Goal: Find specific page/section: Find specific page/section

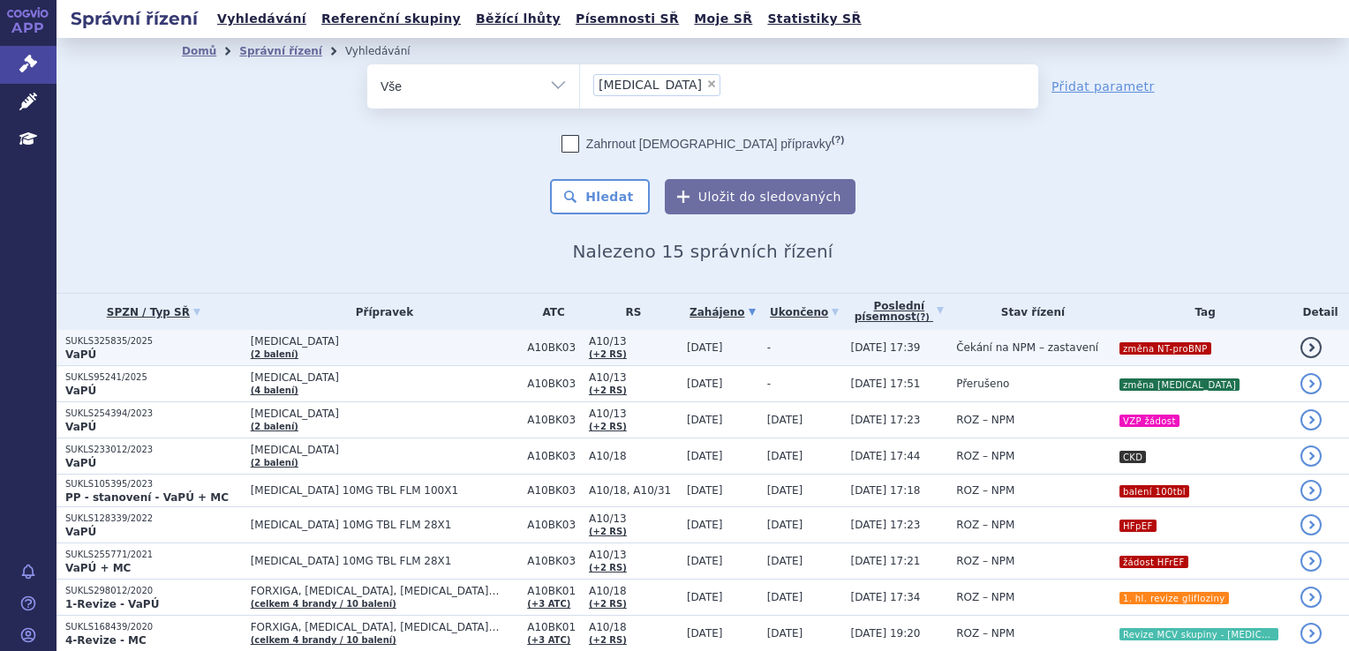
click at [384, 348] on td "JARDIANCE (2 balení)" at bounding box center [380, 348] width 277 height 36
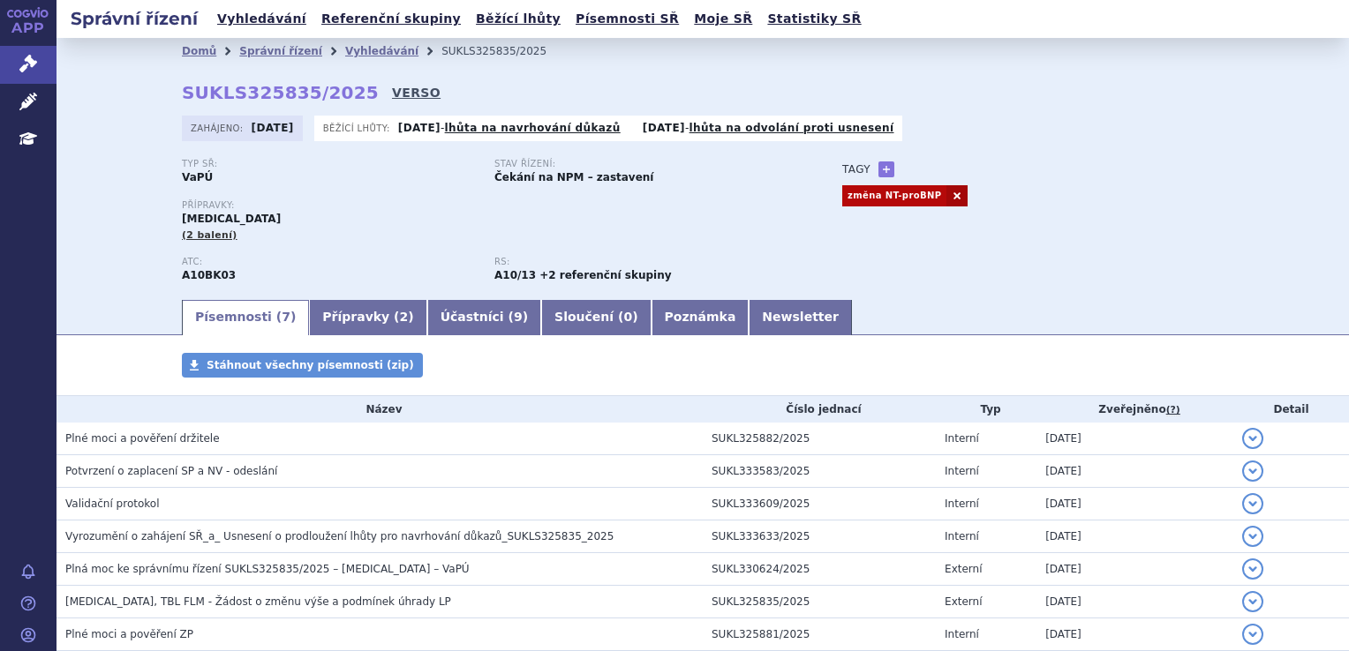
click at [392, 97] on link "VERSO" at bounding box center [416, 93] width 49 height 18
click at [392, 90] on link "VERSO" at bounding box center [416, 93] width 49 height 18
drag, startPoint x: 288, startPoint y: 96, endPoint x: 174, endPoint y: 94, distance: 113.9
click at [174, 94] on div "Domů Správní řízení Vyhledávání SUKLS325835/2025 SUKLS325835/2025 VERSO [GEOGRA…" at bounding box center [703, 180] width 1112 height 233
